Goal: Task Accomplishment & Management: Manage account settings

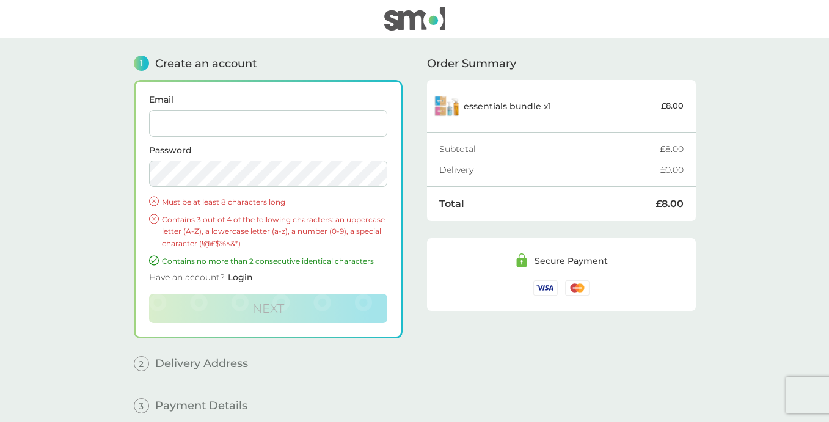
click at [302, 146] on label "Password" at bounding box center [268, 150] width 238 height 9
click at [304, 123] on input "Email" at bounding box center [268, 123] width 238 height 27
type input "[EMAIL_ADDRESS][DOMAIN_NAME]"
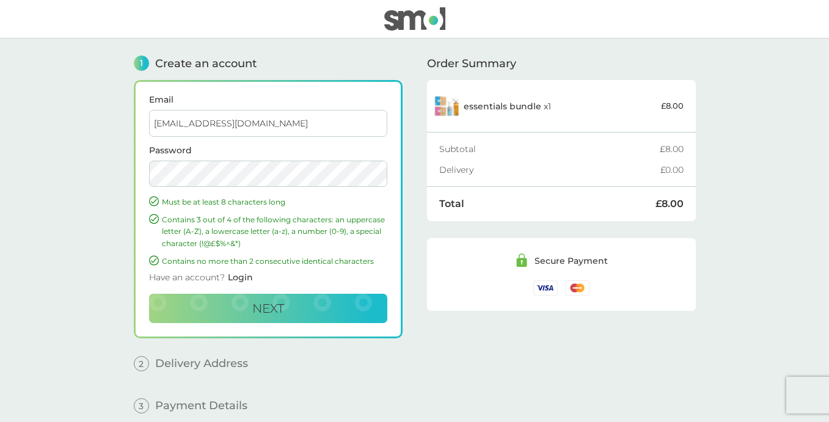
scroll to position [54, 0]
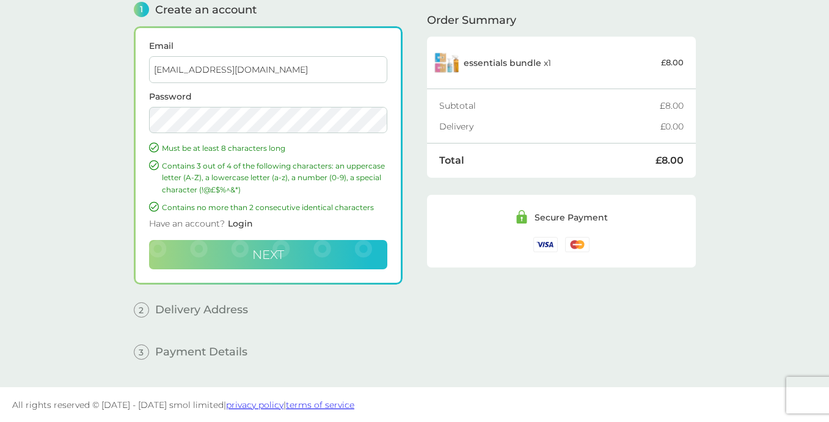
click at [313, 245] on button "Next" at bounding box center [268, 254] width 238 height 29
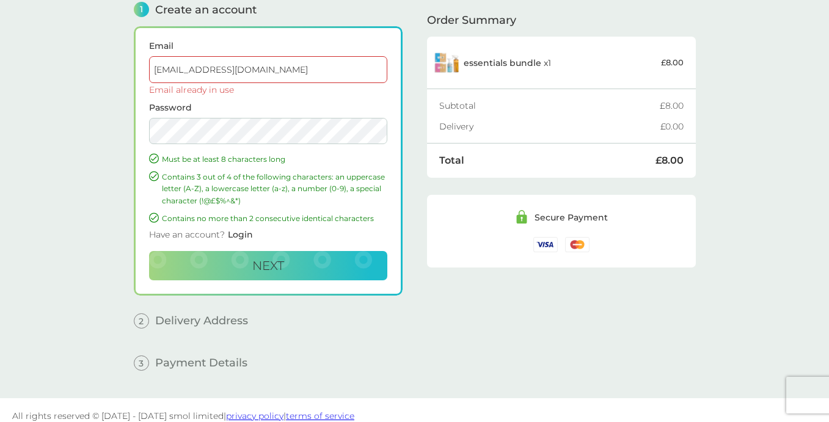
click at [238, 229] on span "Login" at bounding box center [240, 234] width 25 height 11
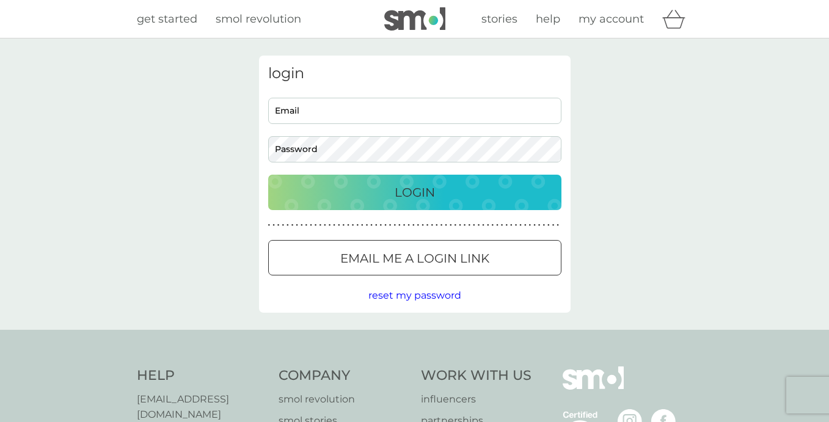
click at [310, 112] on input "Email" at bounding box center [414, 111] width 293 height 26
type input "[EMAIL_ADDRESS][DOMAIN_NAME]"
click at [301, 194] on div "Login" at bounding box center [415, 193] width 269 height 20
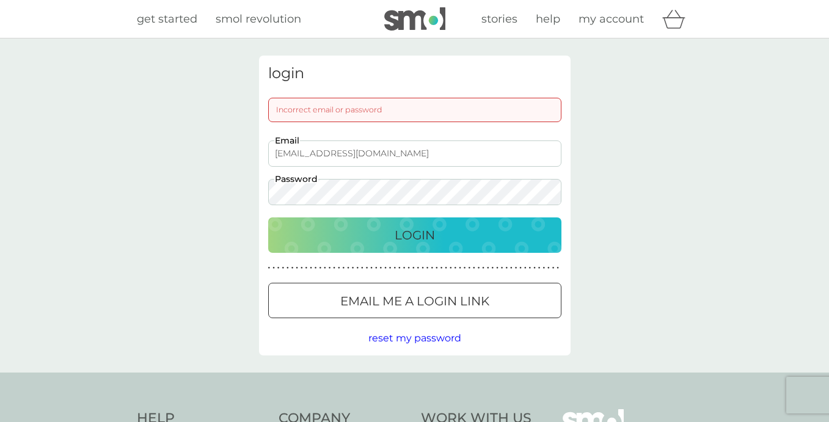
click at [248, 180] on div "login Incorrect email or password [EMAIL_ADDRESS][DOMAIN_NAME] Email Password L…" at bounding box center [414, 206] width 829 height 334
click at [268, 218] on button "Login" at bounding box center [414, 235] width 293 height 35
click at [263, 191] on div "[EMAIL_ADDRESS][DOMAIN_NAME] Email Password" at bounding box center [414, 173] width 303 height 65
click at [268, 218] on button "Login" at bounding box center [414, 235] width 293 height 35
click at [391, 306] on p "Email me a login link" at bounding box center [414, 302] width 149 height 20
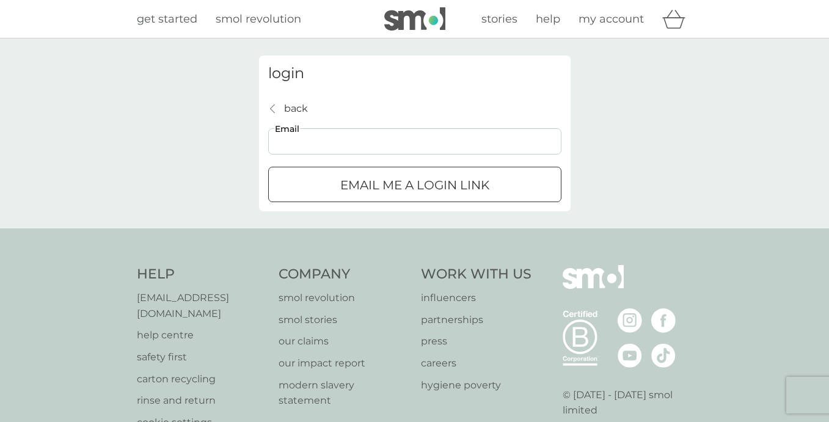
click at [357, 149] on input "Email" at bounding box center [414, 141] width 293 height 26
type input "[EMAIL_ADDRESS][DOMAIN_NAME]"
click at [371, 186] on p "Email me a login link" at bounding box center [414, 185] width 149 height 20
